Goal: Task Accomplishment & Management: Complete application form

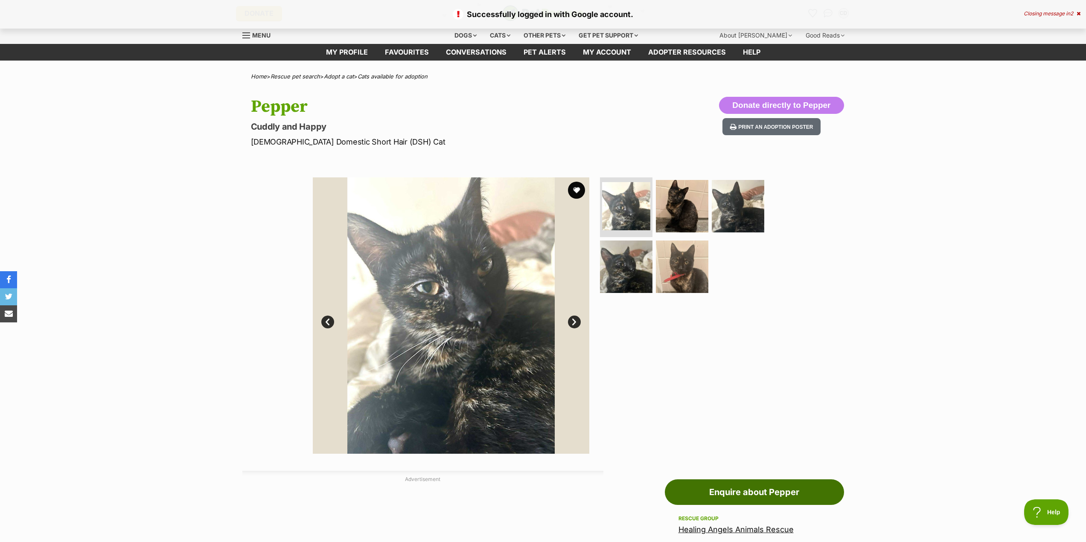
click at [720, 493] on link "Enquire about Pepper" at bounding box center [754, 493] width 179 height 26
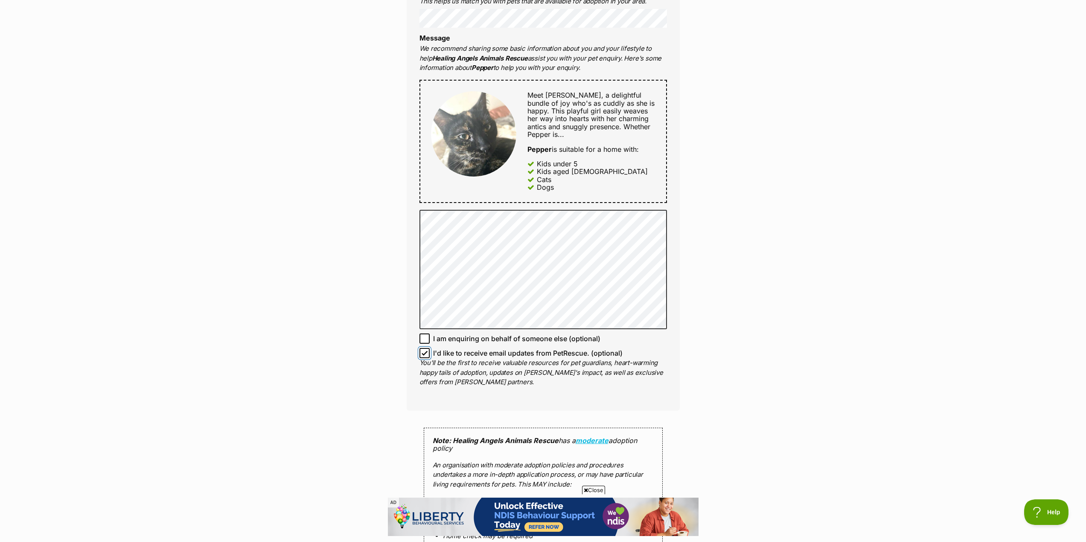
click at [423, 350] on input "I'd like to receive email updates from PetRescue. (optional)" at bounding box center [424, 353] width 10 height 10
checkbox input "false"
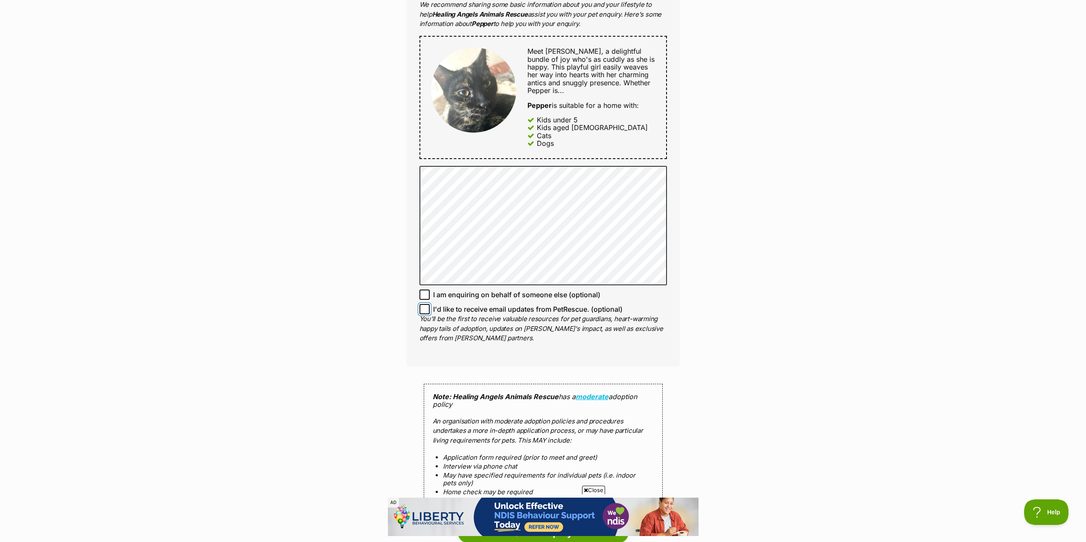
scroll to position [597, 0]
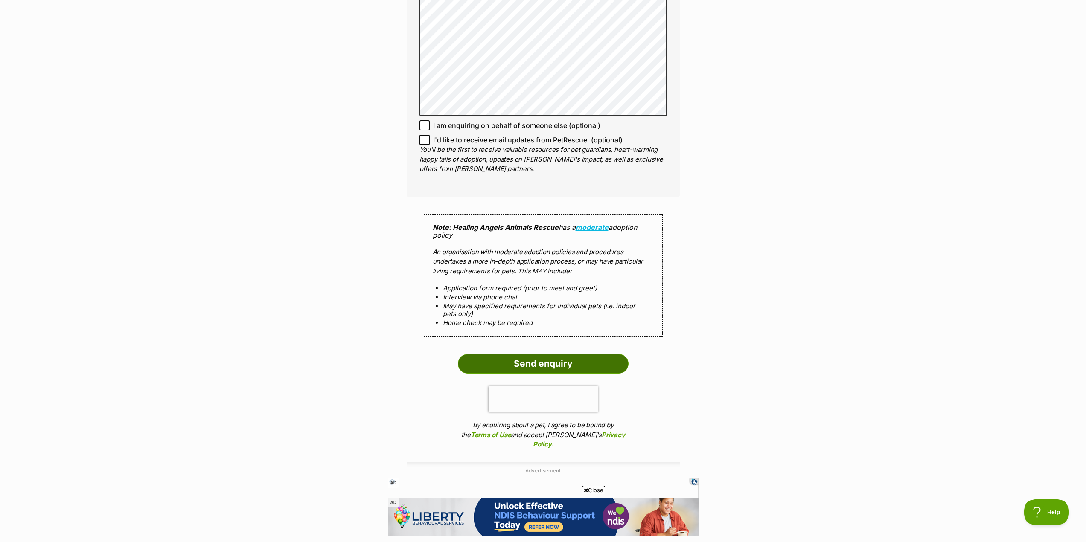
click at [533, 354] on input "Send enquiry" at bounding box center [543, 364] width 171 height 20
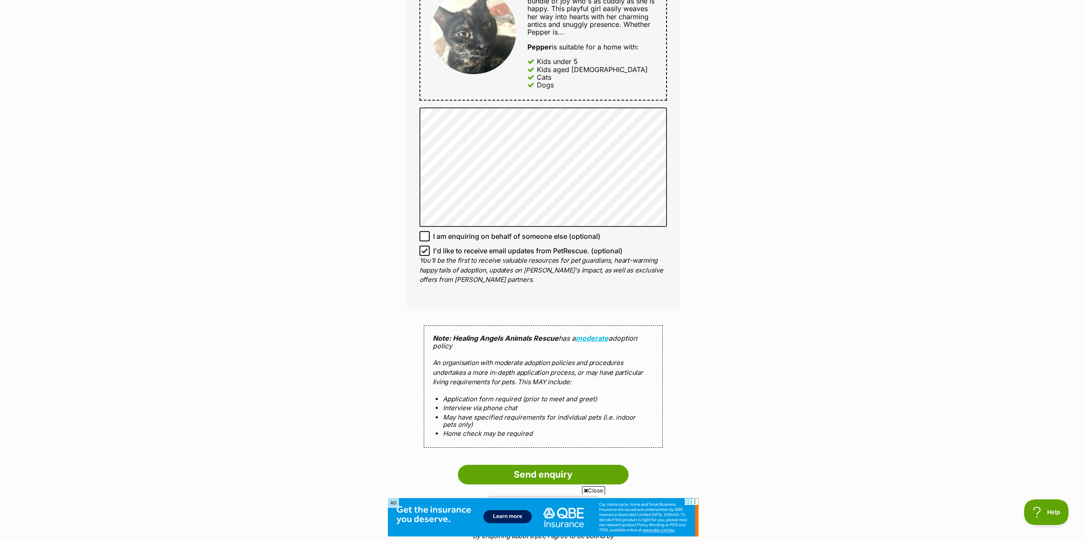
scroll to position [555, 0]
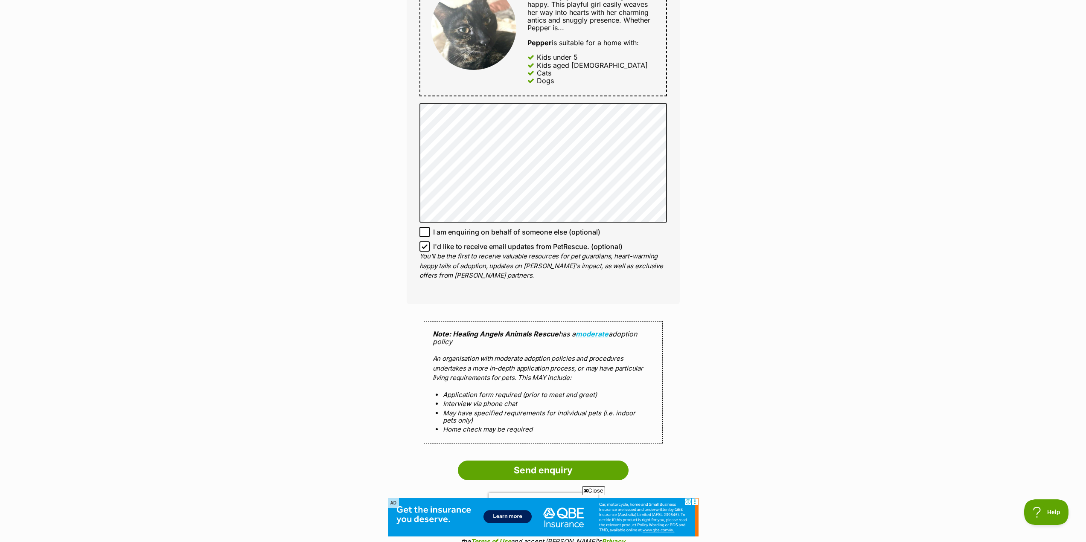
click at [425, 245] on icon at bounding box center [424, 247] width 5 height 4
click at [425, 242] on input "I'd like to receive email updates from PetRescue. (optional)" at bounding box center [424, 247] width 10 height 10
checkbox input "false"
click at [533, 461] on input "Send enquiry" at bounding box center [543, 471] width 171 height 20
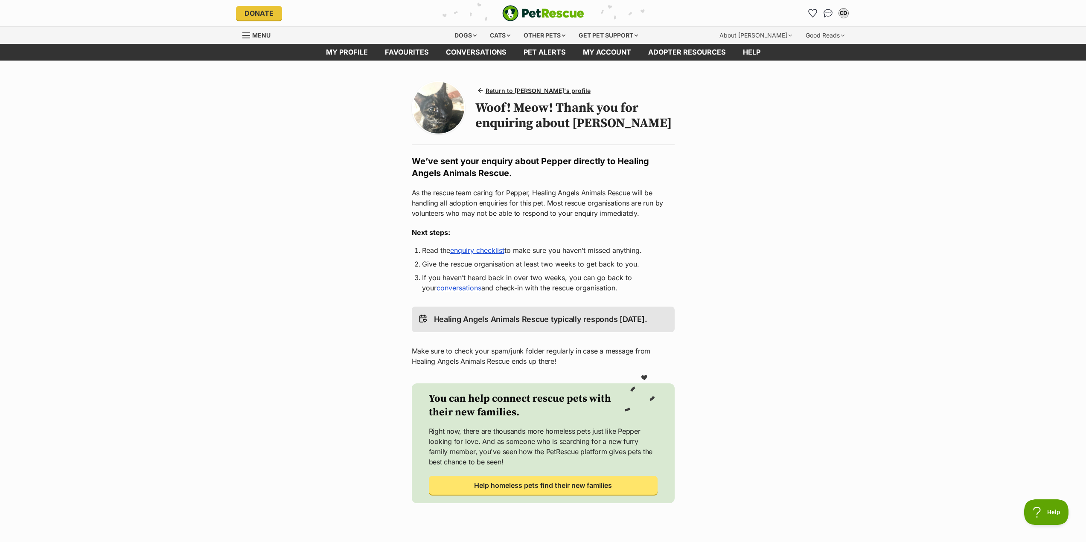
click at [472, 250] on link "enquiry checklist" at bounding box center [477, 250] width 54 height 9
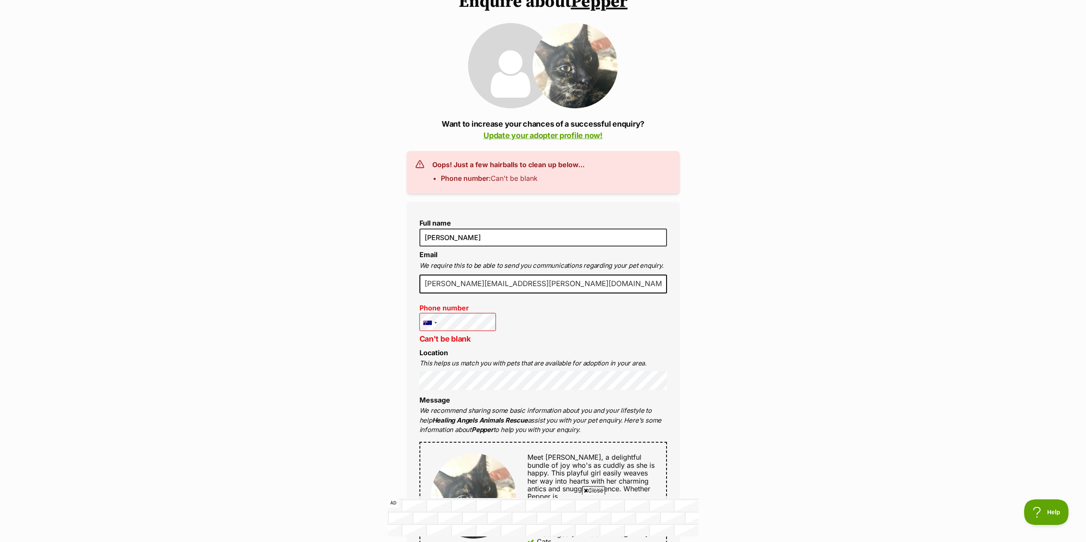
scroll to position [85, 0]
